Goal: Transaction & Acquisition: Purchase product/service

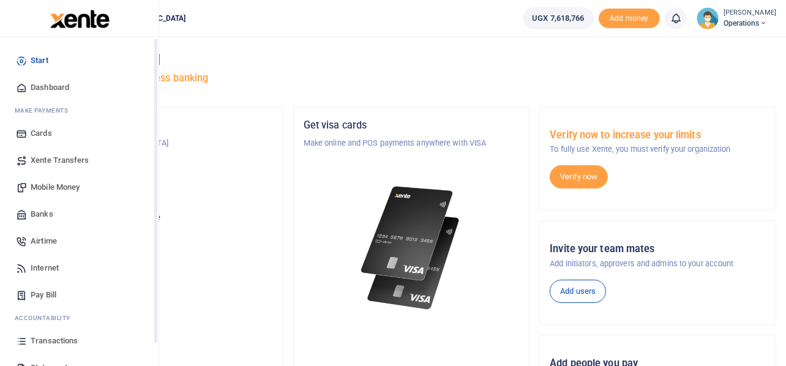
click at [61, 184] on span "Mobile Money" at bounding box center [55, 187] width 49 height 12
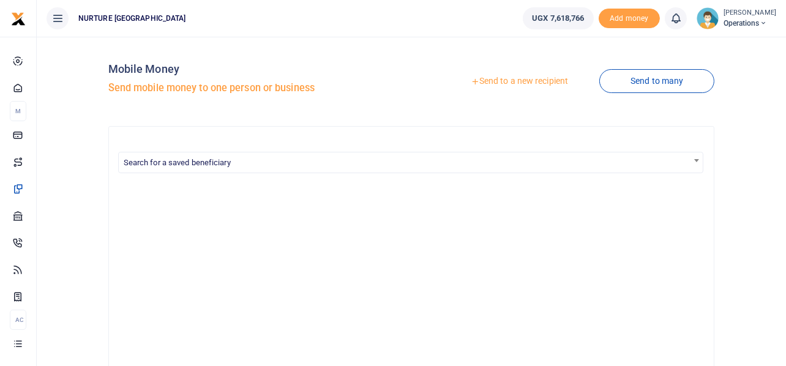
click at [518, 79] on link "Send to a new recipient" at bounding box center [519, 81] width 160 height 22
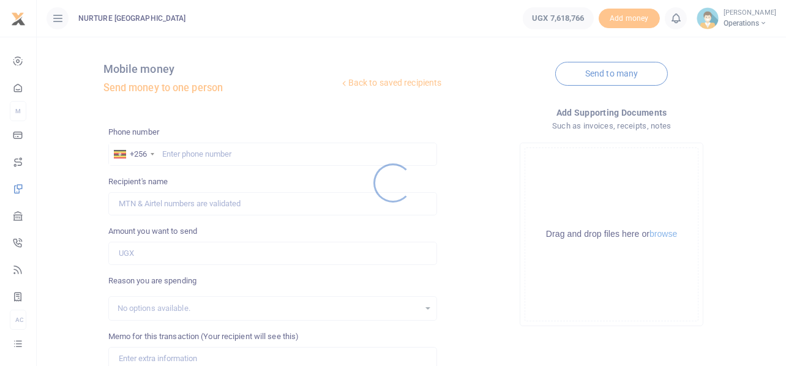
click at [267, 152] on div at bounding box center [393, 183] width 786 height 366
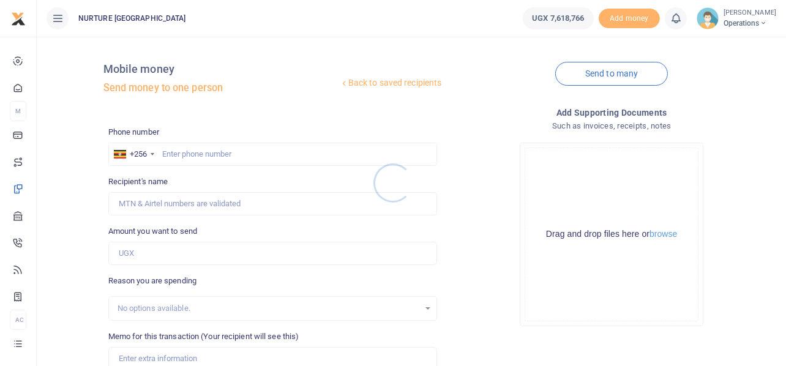
click at [224, 149] on div at bounding box center [393, 183] width 786 height 366
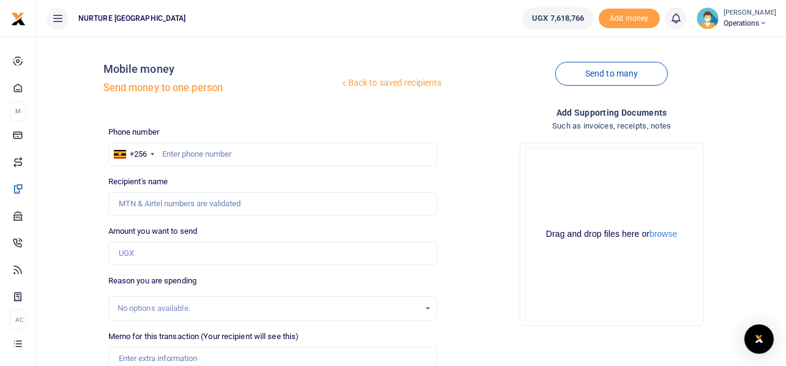
click at [224, 149] on div at bounding box center [393, 183] width 786 height 366
click at [251, 158] on input "text" at bounding box center [272, 154] width 329 height 23
type input "o"
type input "0751500009"
click at [163, 258] on input "Amount you want to send" at bounding box center [272, 253] width 329 height 23
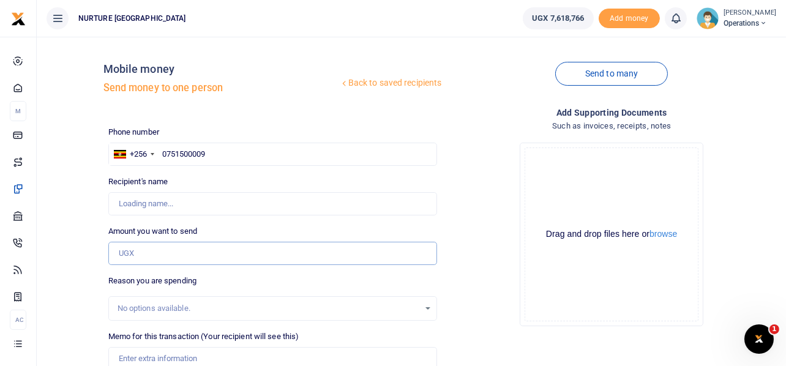
type input "Richard Ayebare"
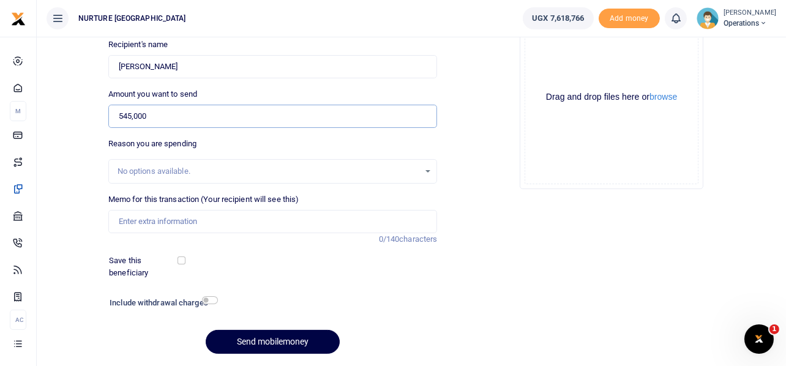
scroll to position [176, 0]
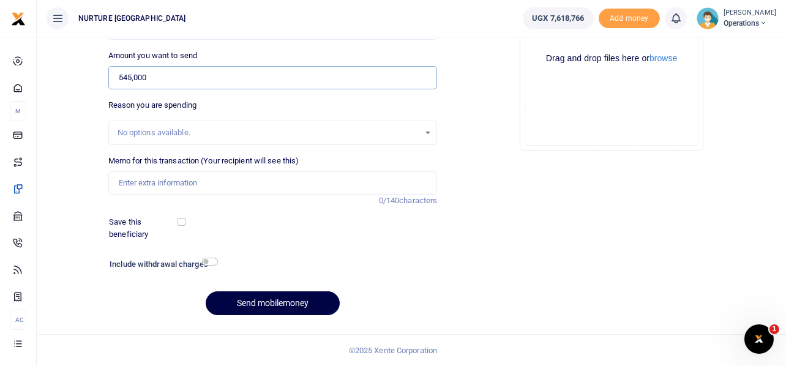
type input "545,000"
click at [221, 187] on input "Memo for this transaction (Your recipient will see this)" at bounding box center [272, 182] width 329 height 23
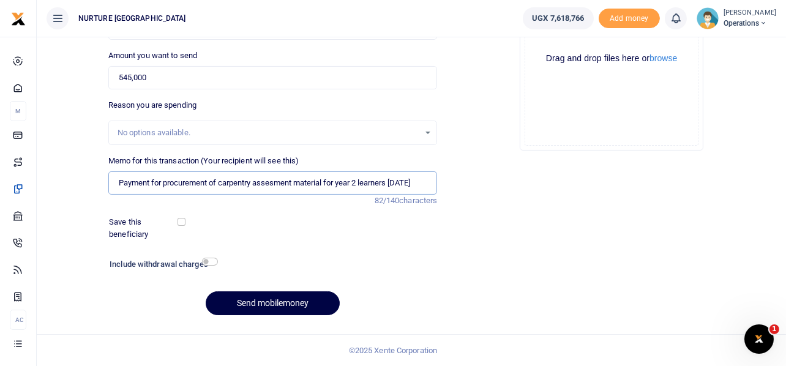
click at [277, 184] on input "Payment for procurement of carpentry assesment material for year 2 learners Aug…" at bounding box center [272, 182] width 329 height 23
type input "Payment for procurement of carpentry assessment material for year 2 learners Au…"
click at [210, 266] on h6 "Include withdrawal charges" at bounding box center [161, 264] width 103 height 10
click at [210, 256] on div "Include withdrawal charges" at bounding box center [161, 266] width 113 height 20
click at [210, 259] on input "checkbox" at bounding box center [210, 262] width 16 height 8
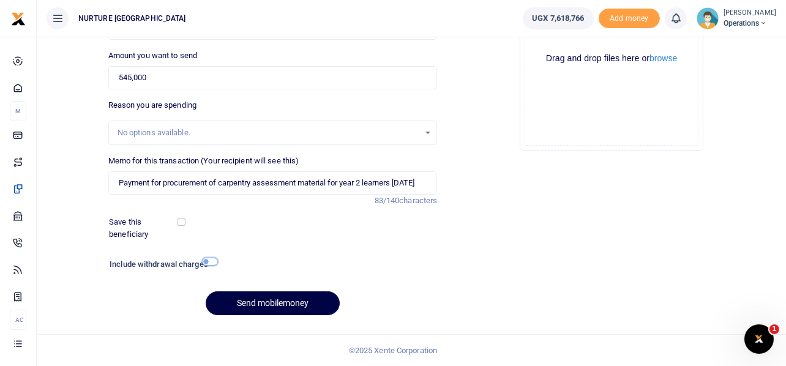
checkbox input "true"
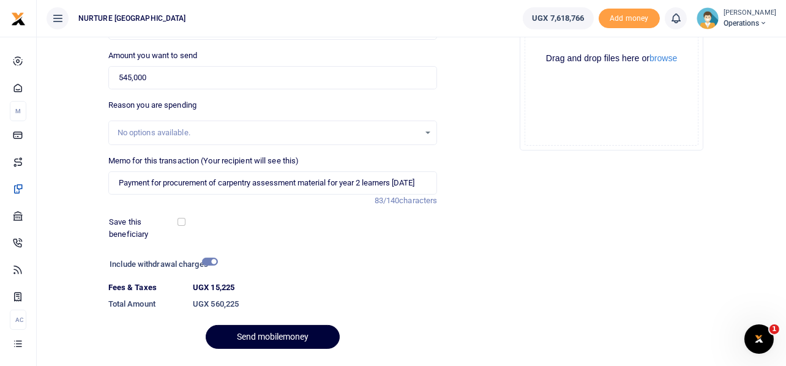
click at [274, 326] on button "Send mobilemoney" at bounding box center [273, 337] width 134 height 24
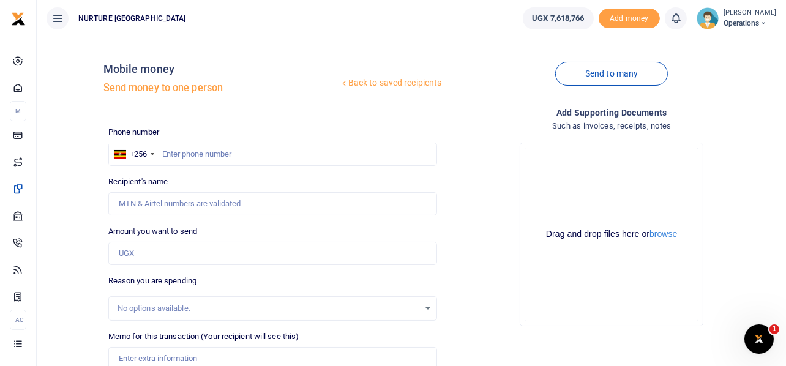
click at [477, 179] on div "Drop your files here Drag and drop files here or browse Powered by Uppy" at bounding box center [611, 234] width 329 height 203
